Goal: Task Accomplishment & Management: Manage account settings

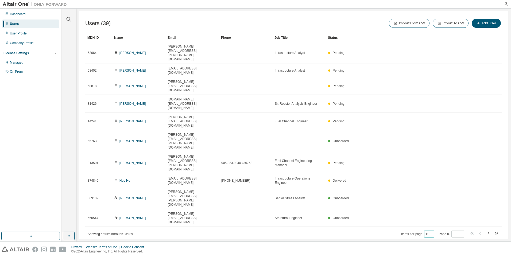
click at [428, 232] on button "10" at bounding box center [429, 234] width 7 height 4
click at [430, 174] on div "50" at bounding box center [446, 175] width 43 height 6
click at [336, 41] on div "Status" at bounding box center [401, 37] width 146 height 9
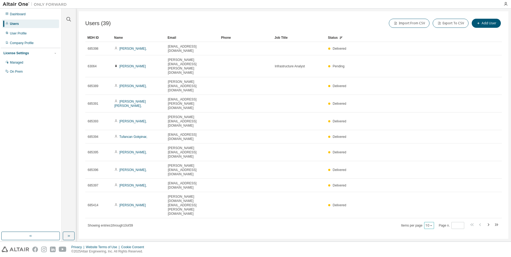
click at [434, 222] on div "10" at bounding box center [429, 225] width 10 height 7
click at [432, 224] on icon "button" at bounding box center [431, 225] width 3 height 3
click at [432, 167] on div "50" at bounding box center [446, 166] width 43 height 6
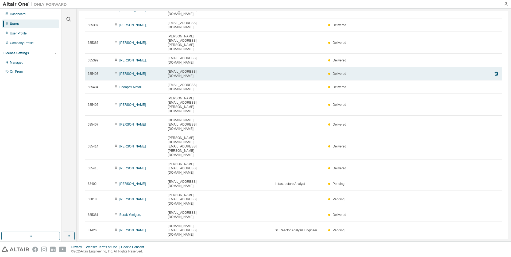
scroll to position [191, 0]
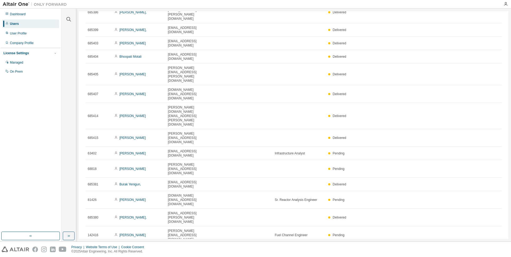
drag, startPoint x: 320, startPoint y: 211, endPoint x: 296, endPoint y: 220, distance: 26.0
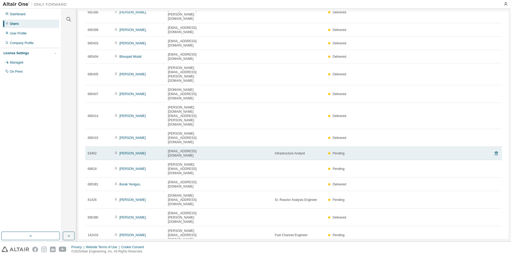
scroll to position [0, 0]
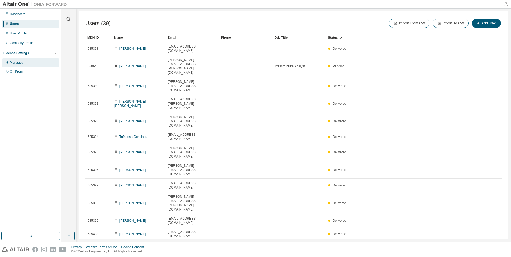
click at [22, 64] on div "Managed" at bounding box center [16, 62] width 13 height 4
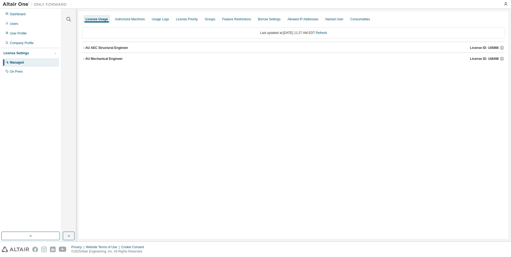
click at [84, 58] on icon "button" at bounding box center [83, 58] width 3 height 3
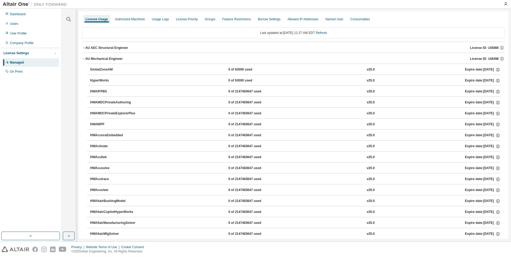
click at [94, 59] on div "AU Mechanical Engineer" at bounding box center [103, 59] width 37 height 4
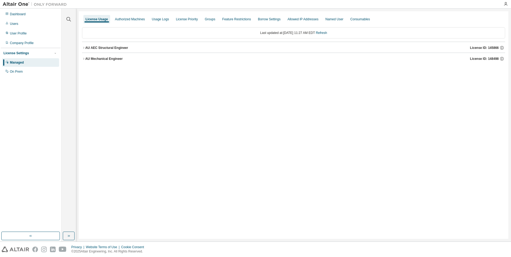
click at [94, 59] on div "AU Mechanical Engineer" at bounding box center [103, 59] width 37 height 4
